Goal: Obtain resource: Download file/media

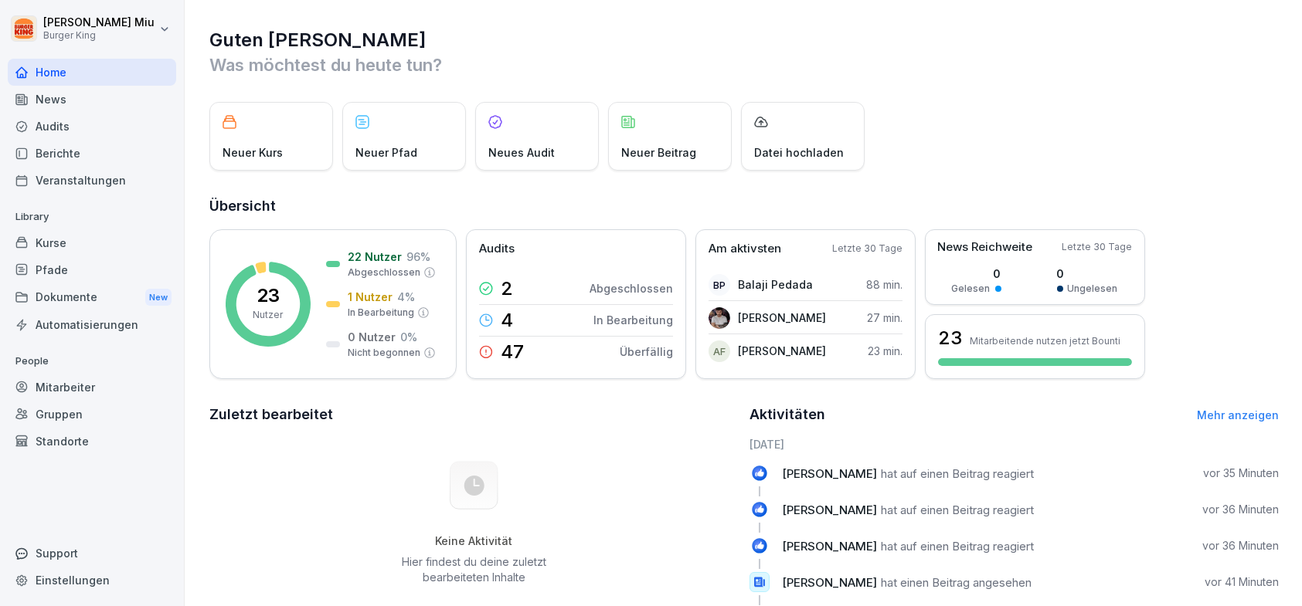
click at [41, 99] on div "News" at bounding box center [92, 99] width 168 height 27
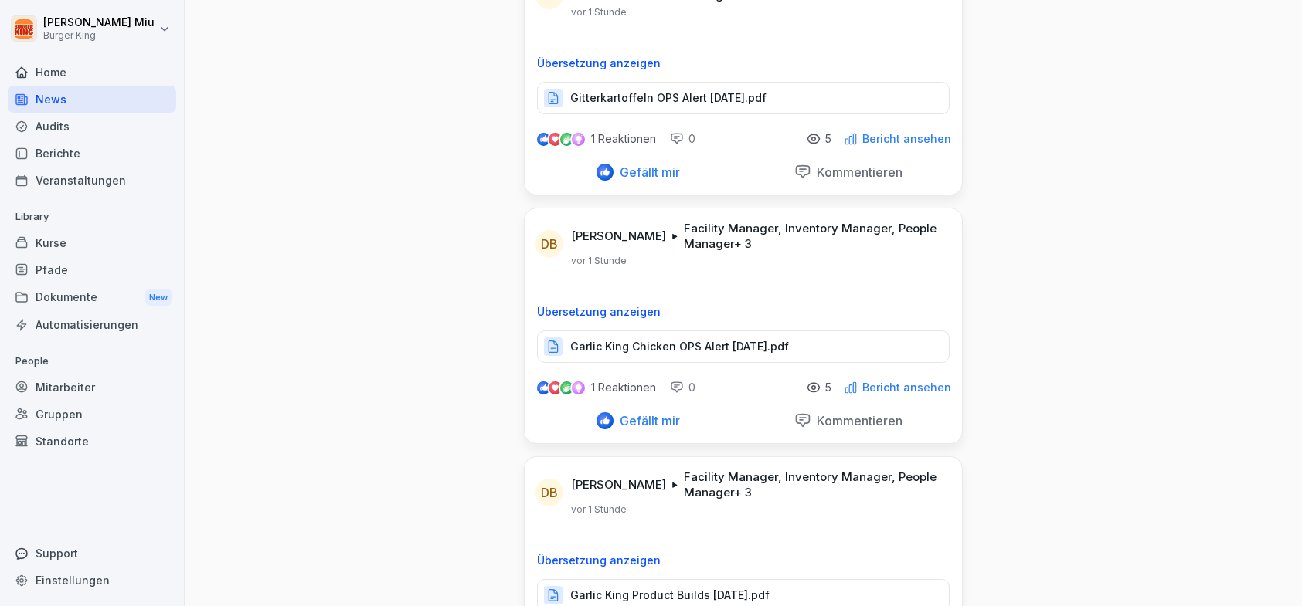
scroll to position [232, 0]
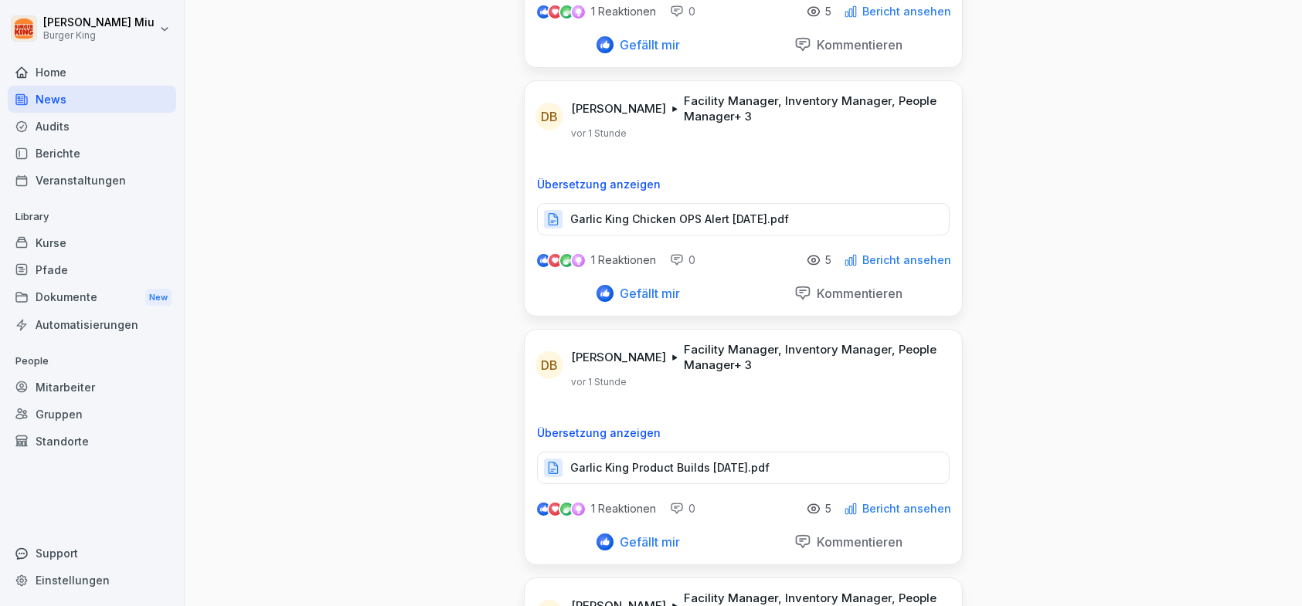
click at [610, 220] on p "Garlic King Chicken OPS Alert [DATE].pdf" at bounding box center [679, 219] width 219 height 15
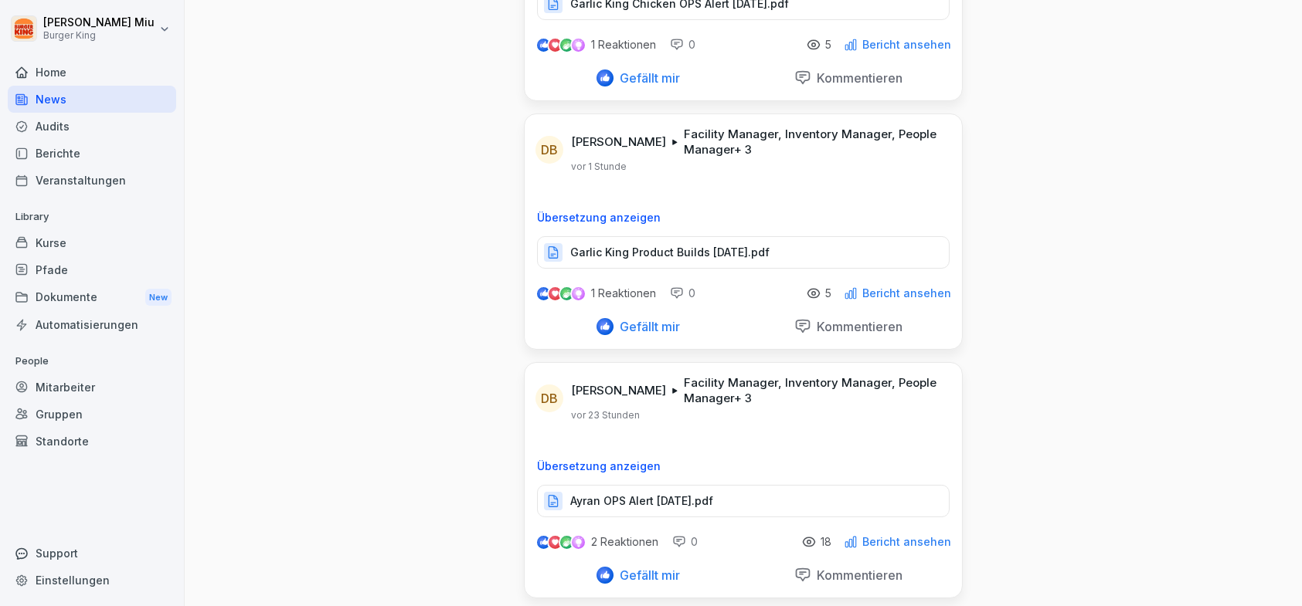
scroll to position [464, 0]
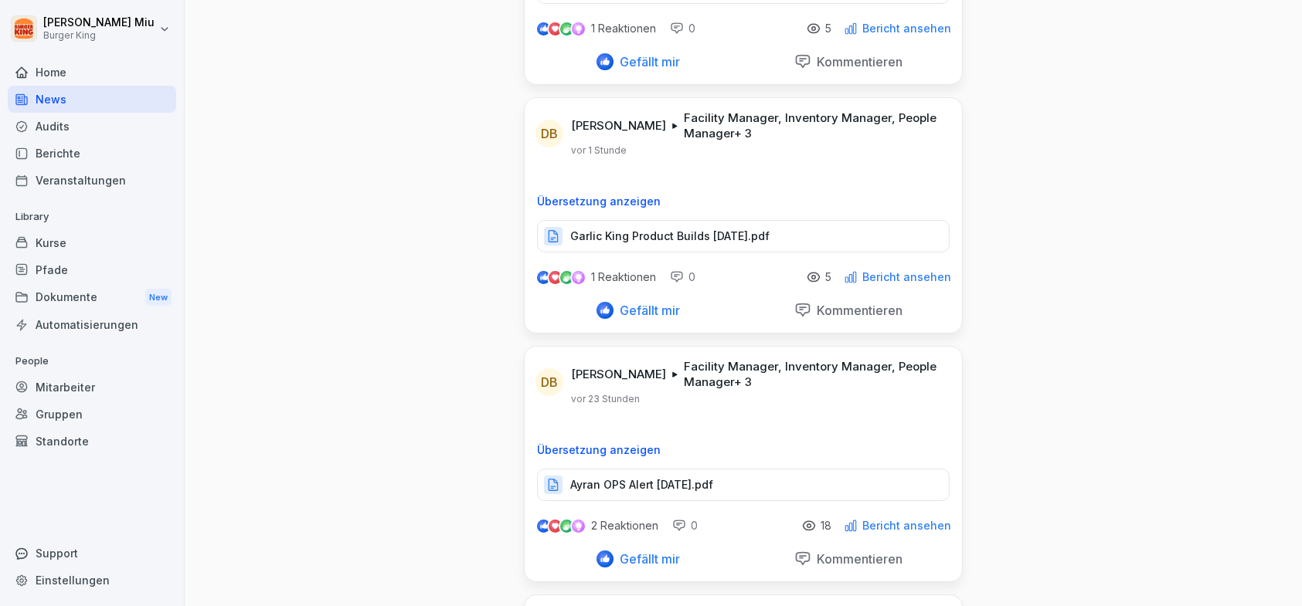
click at [671, 229] on p "Garlic King Product Builds [DATE].pdf" at bounding box center [669, 236] width 199 height 15
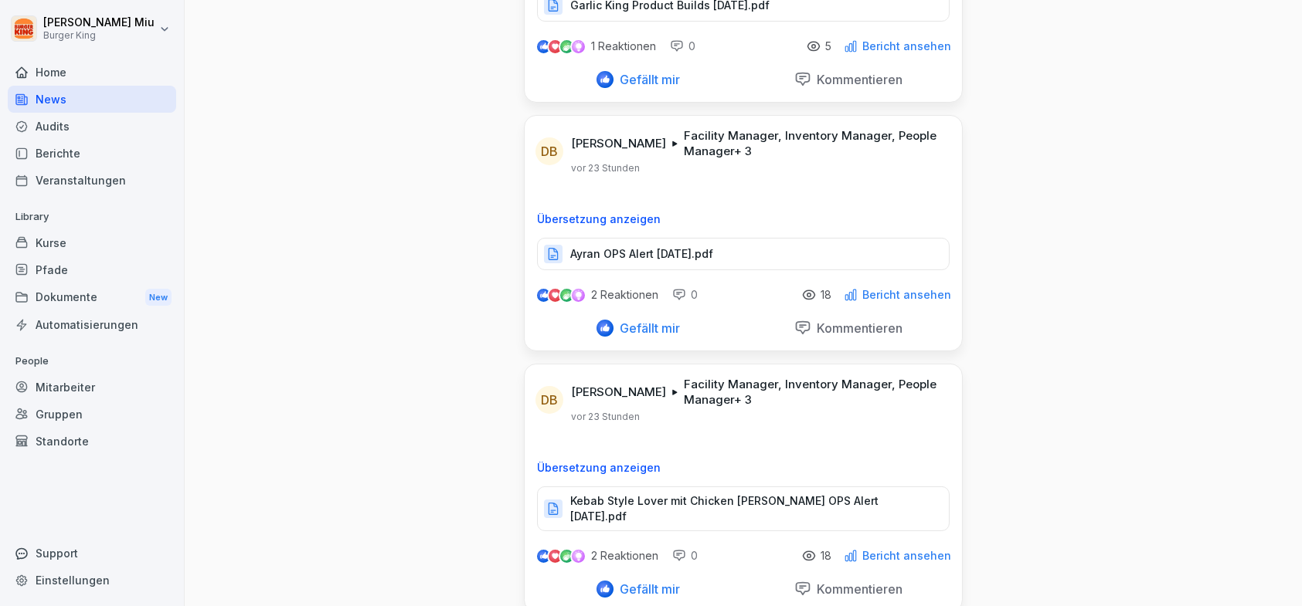
scroll to position [695, 0]
click at [645, 251] on p "Ayran OPS Alert [DATE].pdf" at bounding box center [641, 253] width 143 height 15
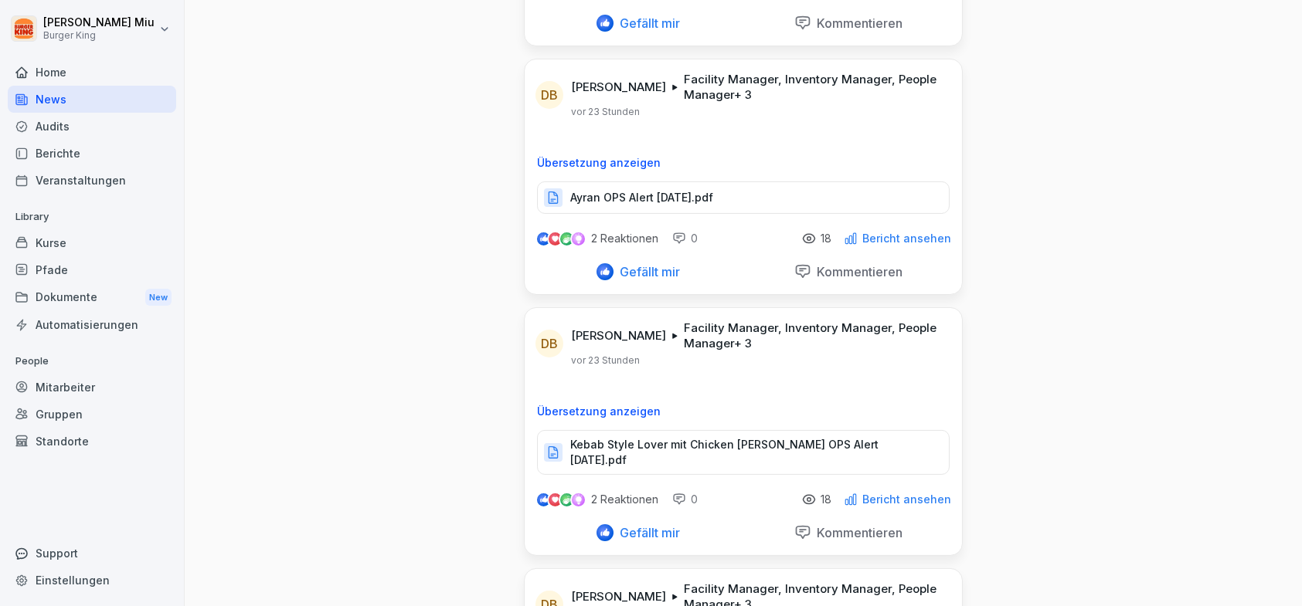
scroll to position [1004, 0]
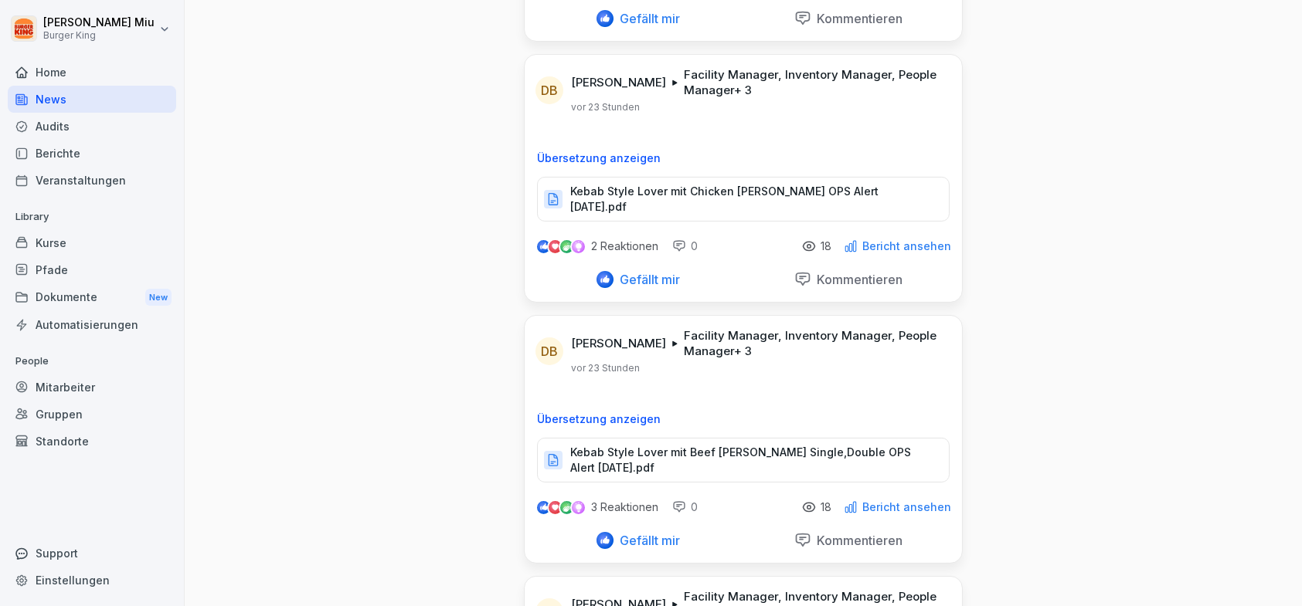
click at [673, 189] on p "Kebab Style Lover mit Chicken [PERSON_NAME] OPS Alert [DATE].pdf" at bounding box center [751, 199] width 363 height 31
click at [667, 445] on p "Kebab Style Lover mit Beef [PERSON_NAME] Single,Double OPS Alert [DATE].pdf" at bounding box center [751, 460] width 363 height 31
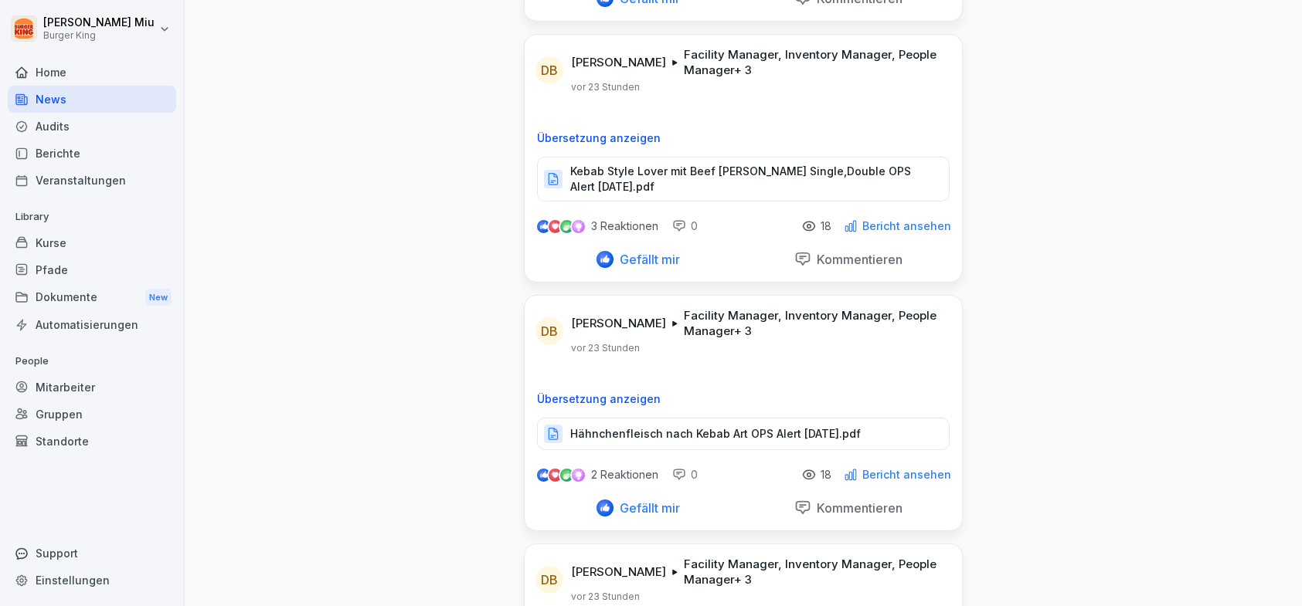
scroll to position [1313, 0]
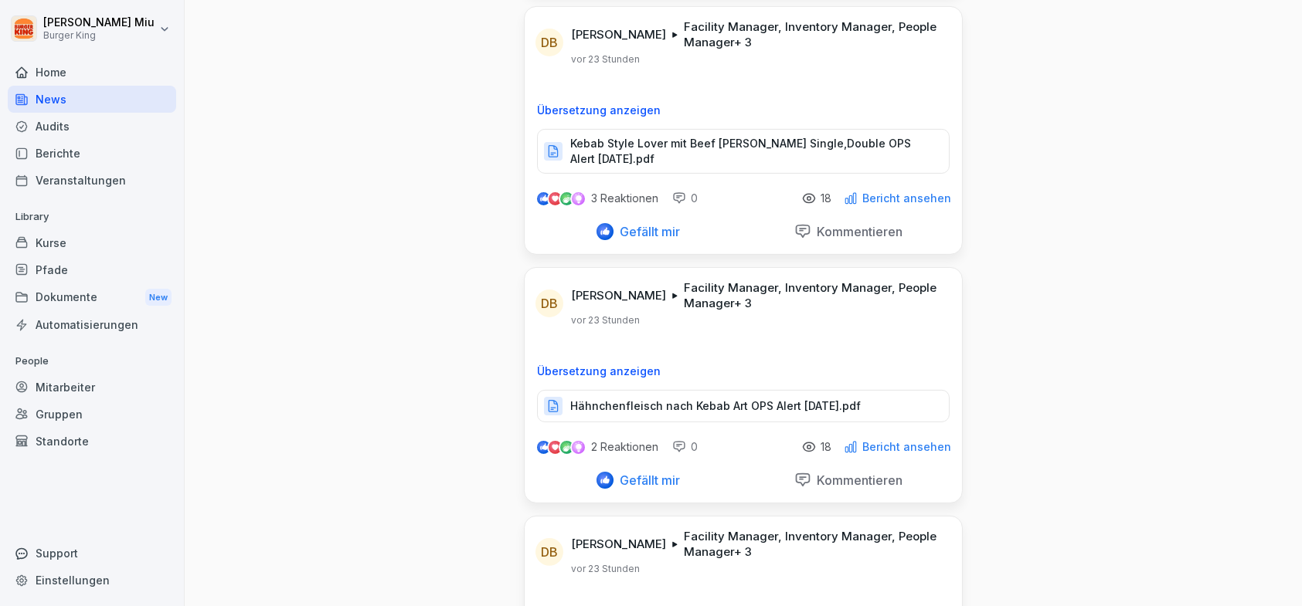
click at [678, 390] on div "Hähnchenfleisch nach Kebab Art OPS Alert [DATE].pdf" at bounding box center [743, 406] width 413 height 32
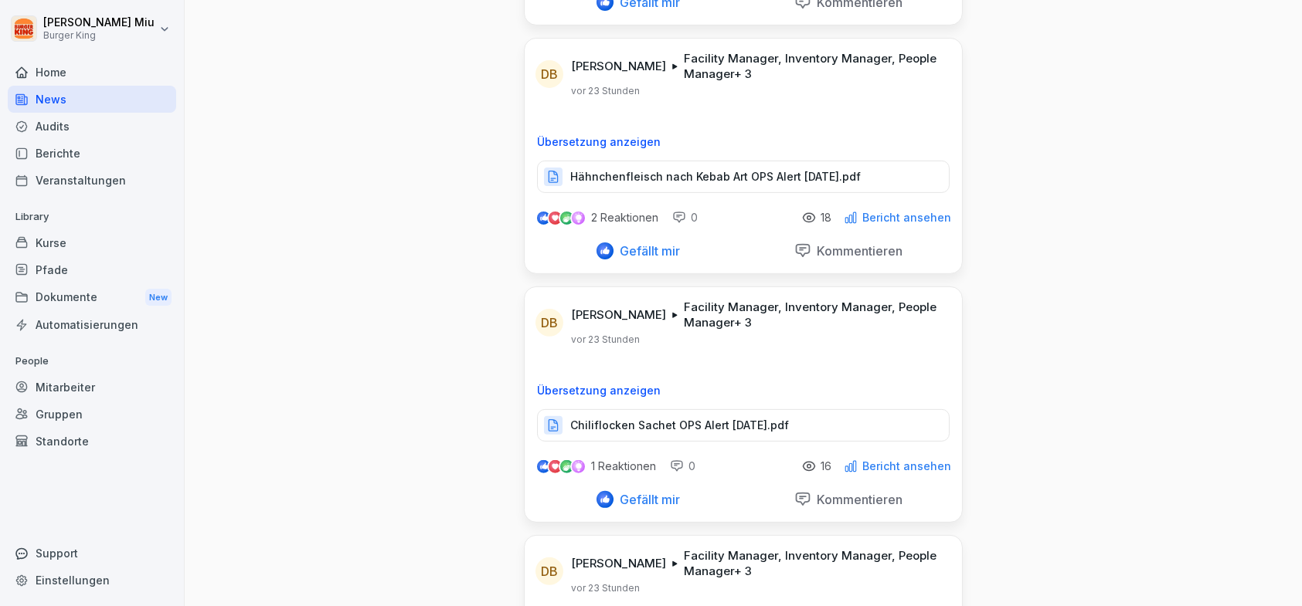
scroll to position [1545, 0]
click at [634, 416] on p "Chiliflocken Sachet OPS Alert [DATE].pdf" at bounding box center [679, 423] width 219 height 15
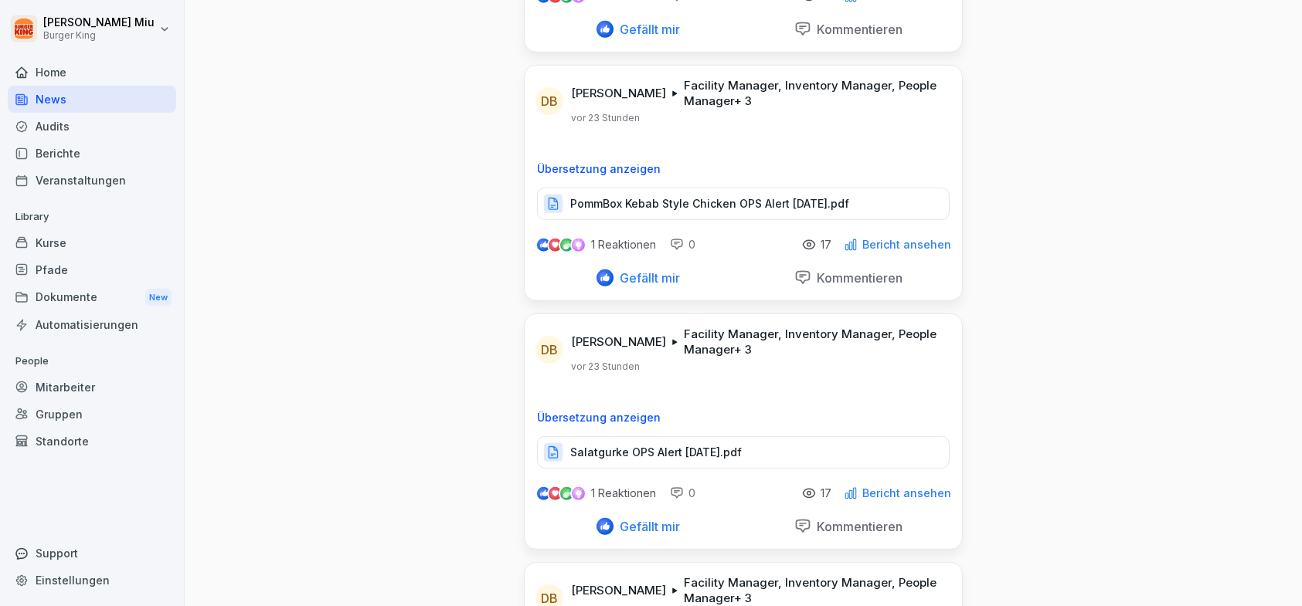
scroll to position [2549, 0]
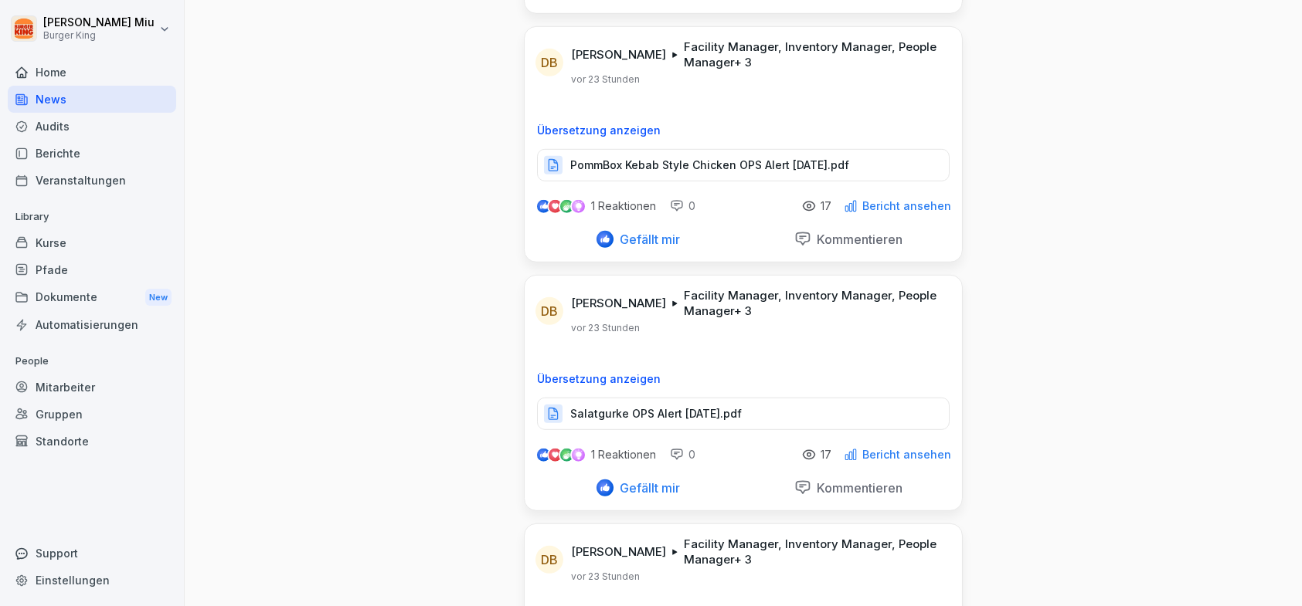
scroll to position [206, 0]
